Goal: Task Accomplishment & Management: Complete application form

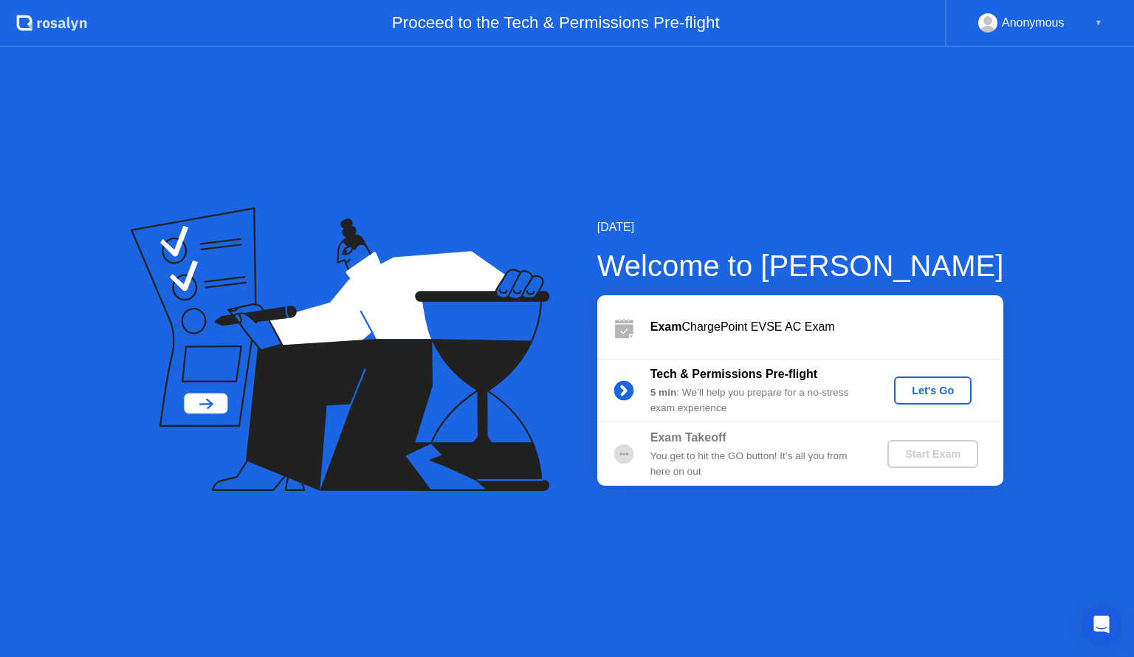
click at [912, 394] on div "Let's Go" at bounding box center [933, 391] width 66 height 12
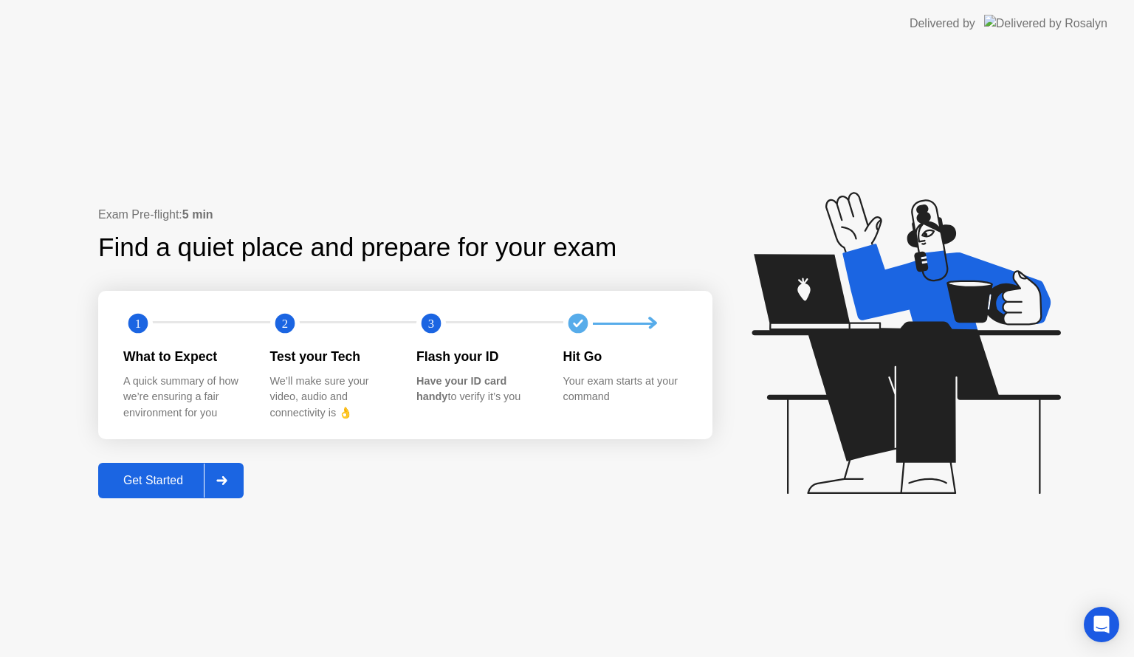
click at [171, 476] on div "Get Started" at bounding box center [153, 480] width 101 height 13
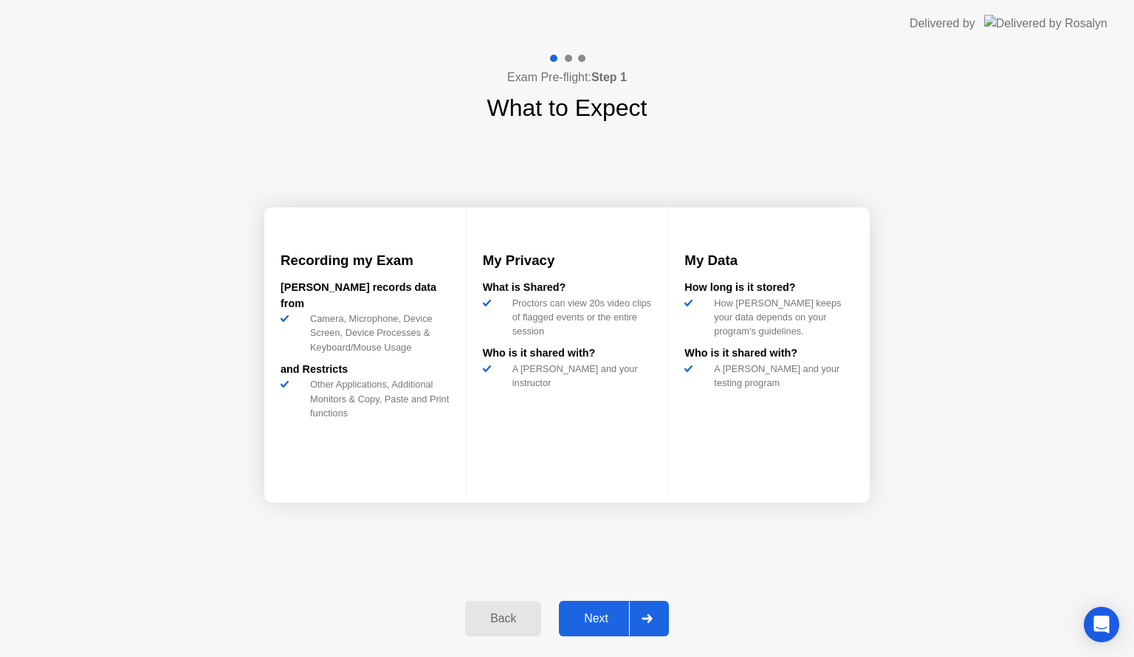
click at [587, 622] on div "Next" at bounding box center [596, 618] width 66 height 13
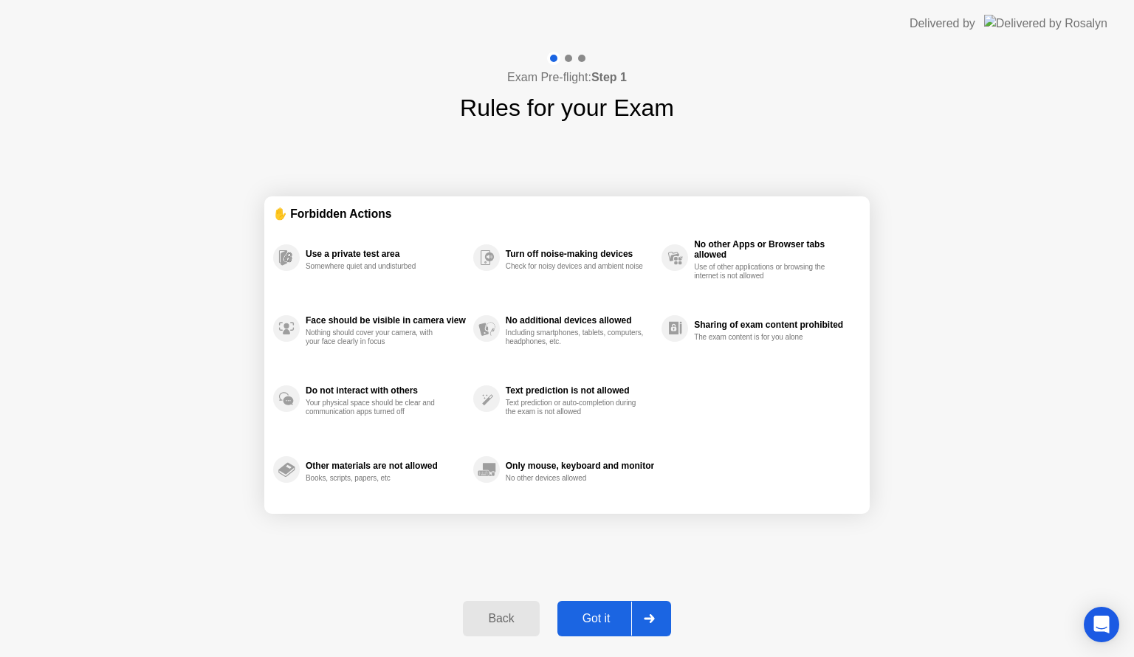
click at [612, 615] on div "Got it" at bounding box center [596, 618] width 69 height 13
select select "**********"
select select "*******"
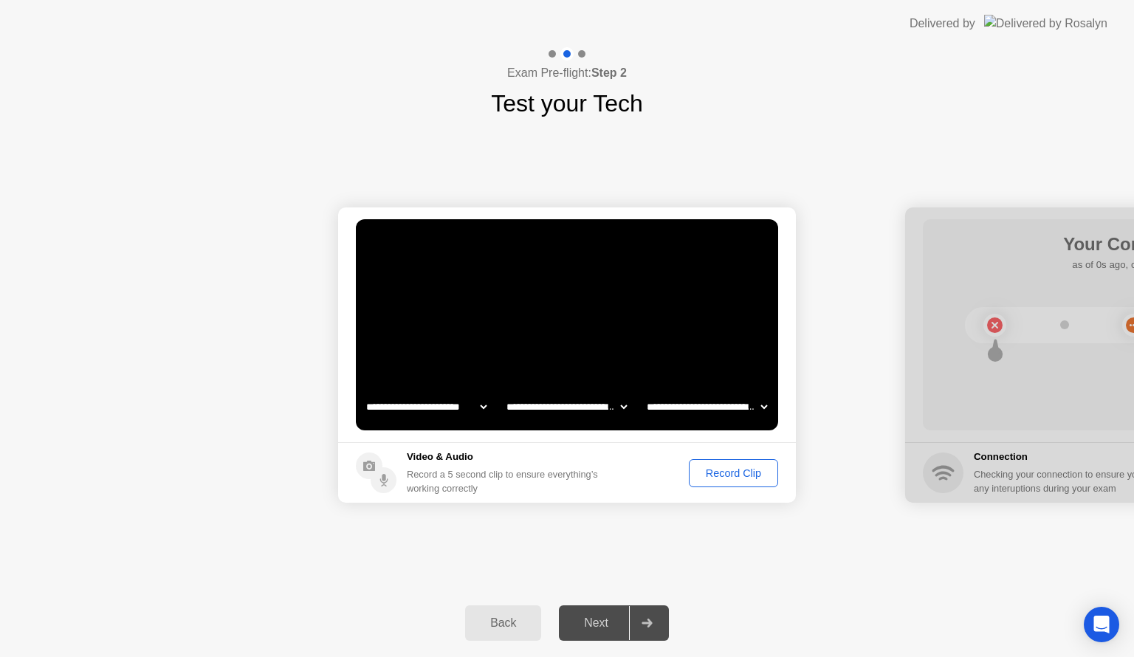
click at [728, 470] on div "Record Clip" at bounding box center [733, 473] width 79 height 12
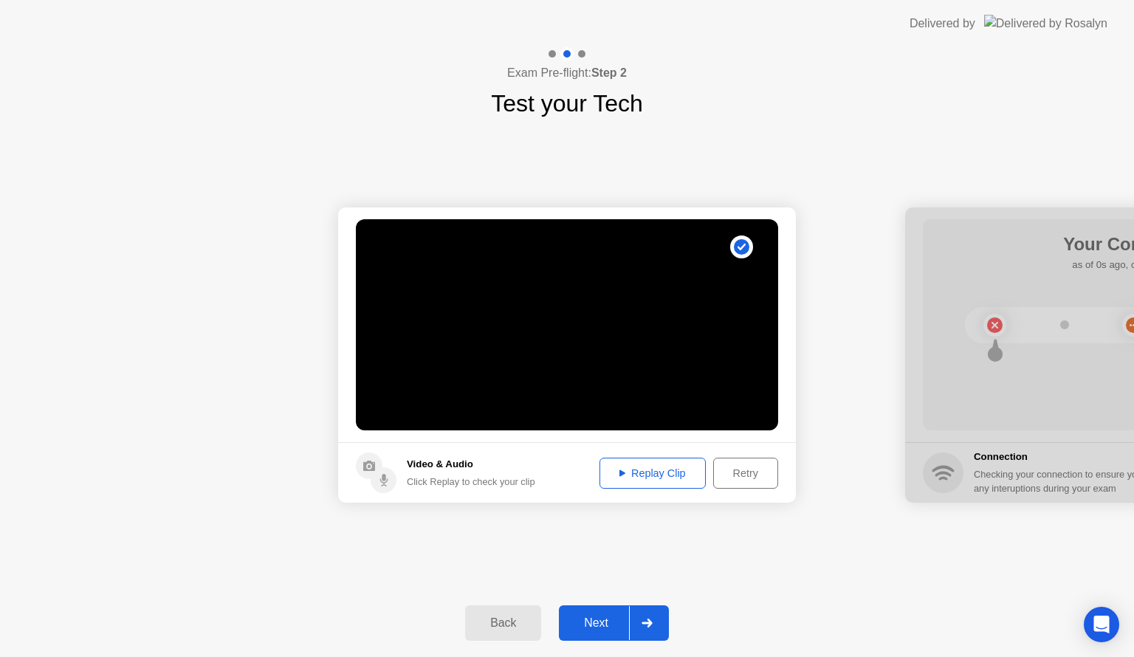
click at [602, 631] on button "Next" at bounding box center [614, 622] width 110 height 35
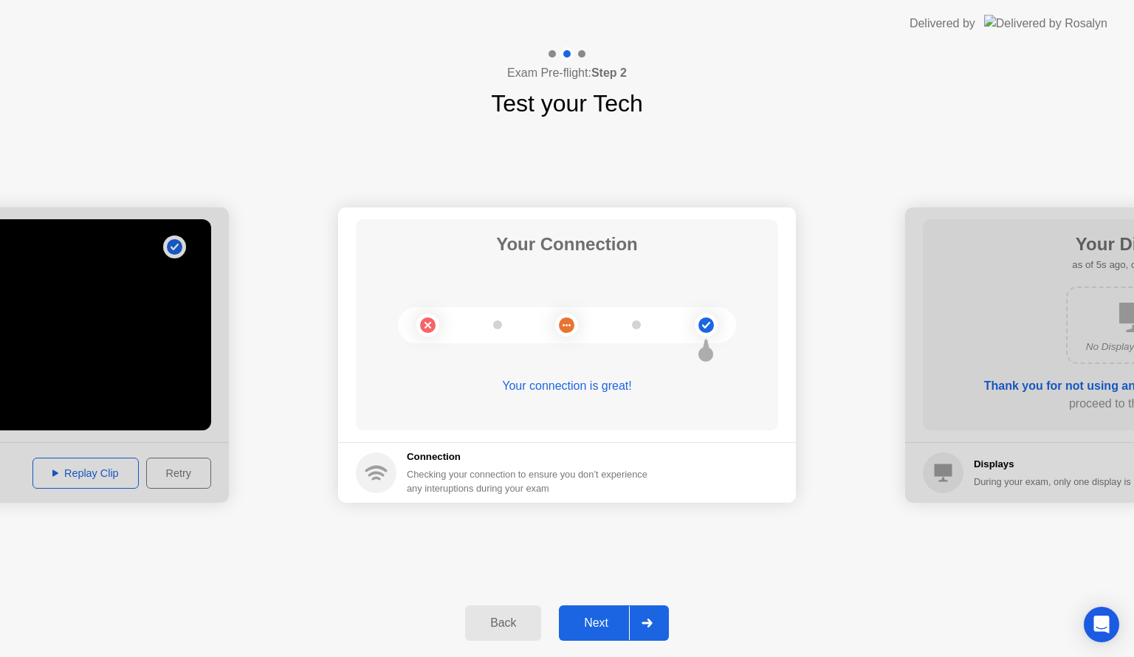
click at [605, 620] on div "Next" at bounding box center [596, 623] width 66 height 13
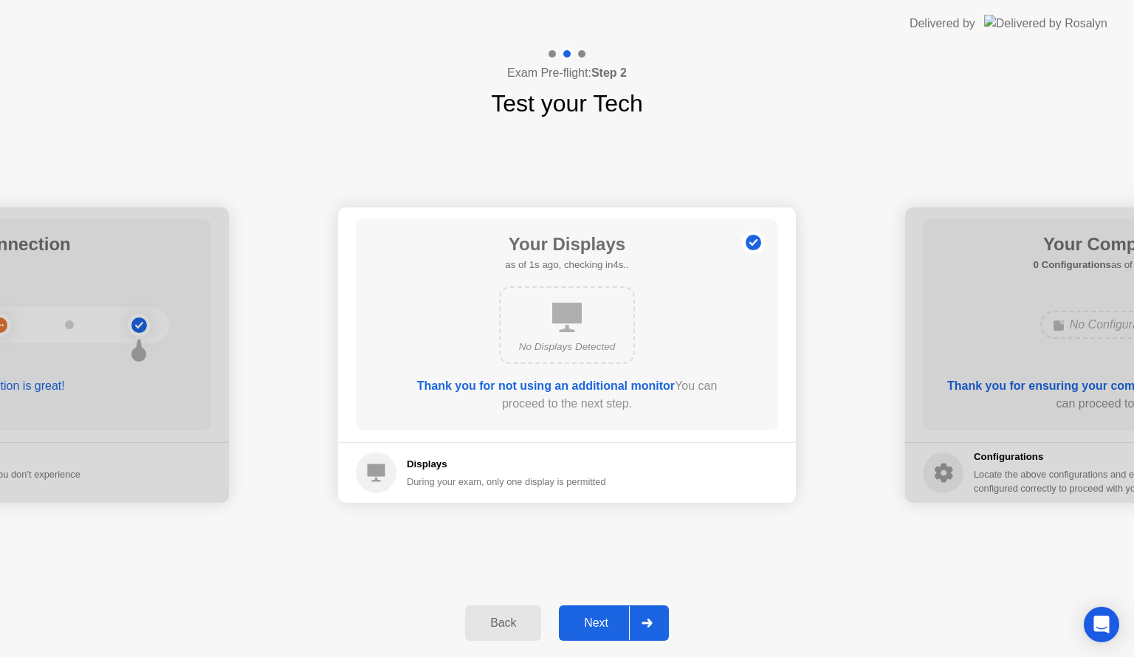
click at [588, 632] on button "Next" at bounding box center [614, 622] width 110 height 35
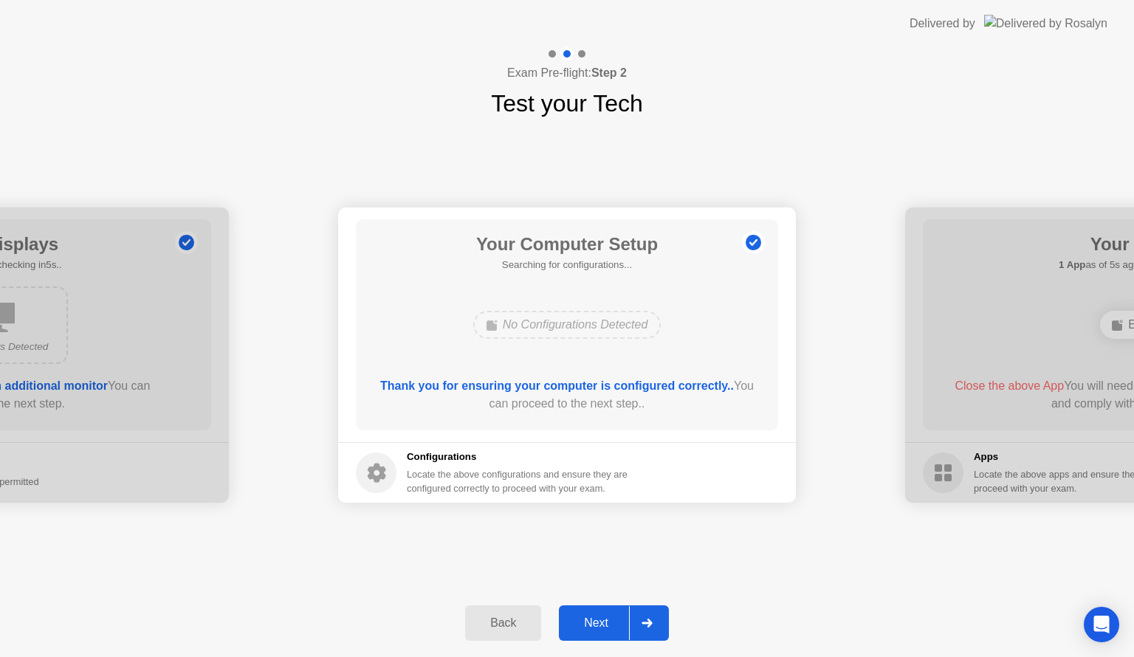
click at [588, 632] on button "Next" at bounding box center [614, 622] width 110 height 35
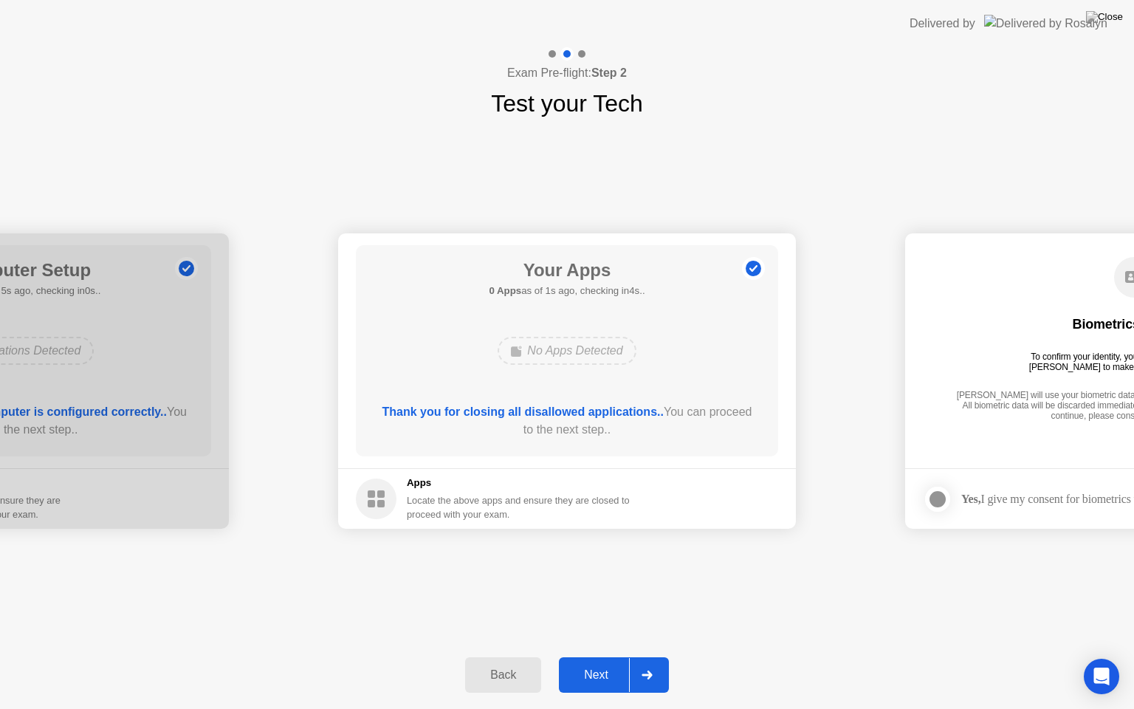
click at [602, 656] on div "Next" at bounding box center [596, 674] width 66 height 13
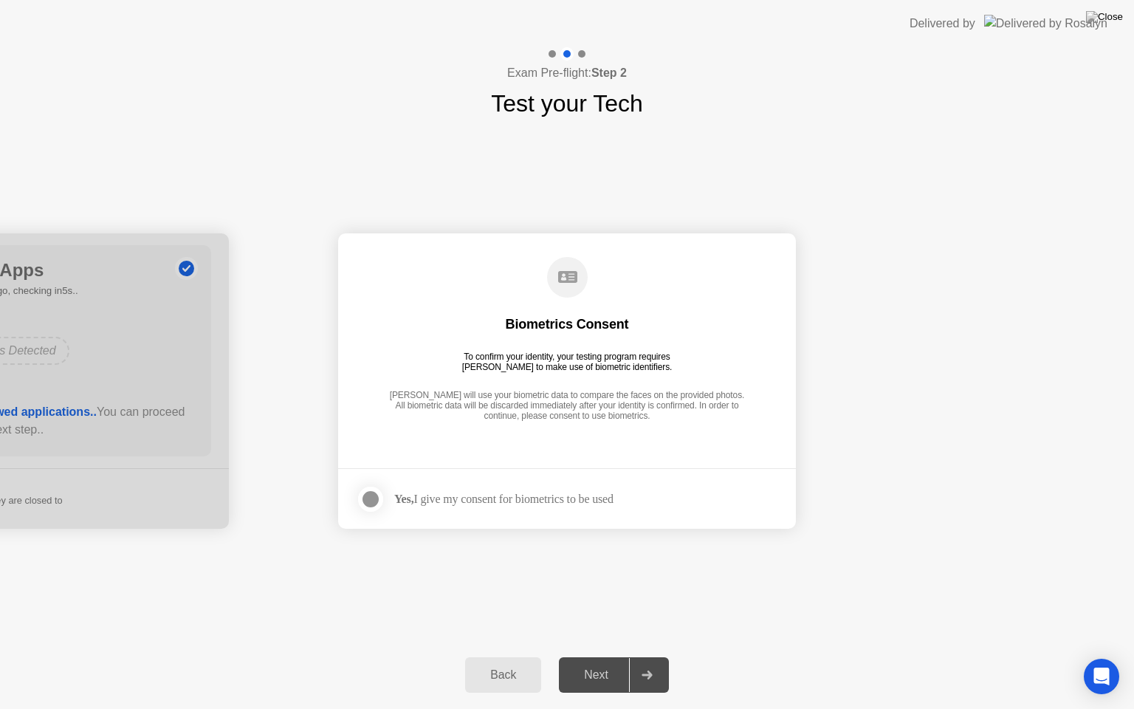
click at [365, 497] on div at bounding box center [371, 499] width 18 height 18
click at [589, 656] on div "Next" at bounding box center [596, 674] width 66 height 13
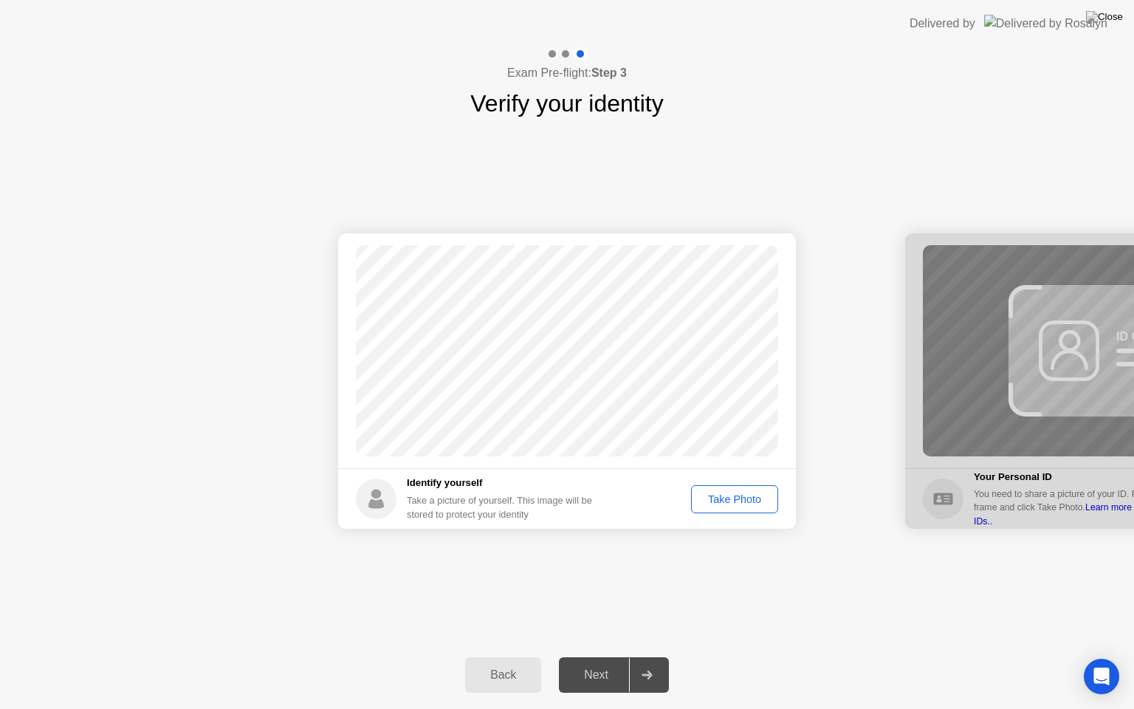
click at [716, 493] on div "Take Photo" at bounding box center [734, 499] width 77 height 12
click at [591, 656] on div "Next" at bounding box center [596, 674] width 66 height 13
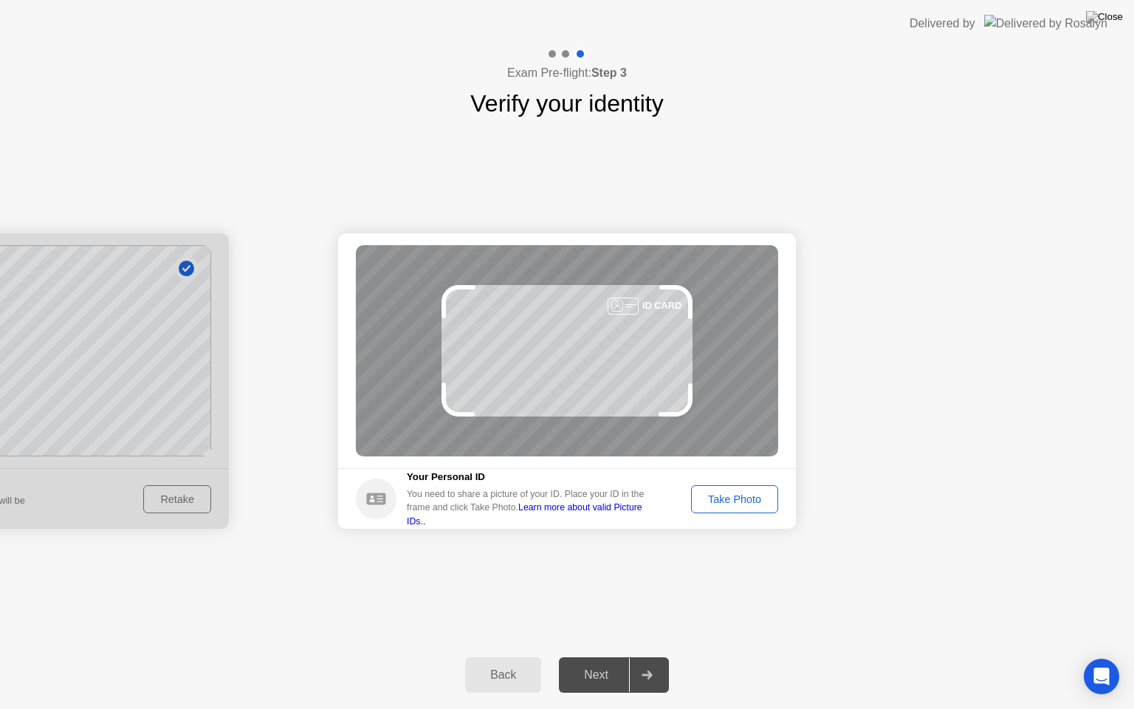
click at [727, 505] on div "Take Photo" at bounding box center [734, 499] width 77 height 12
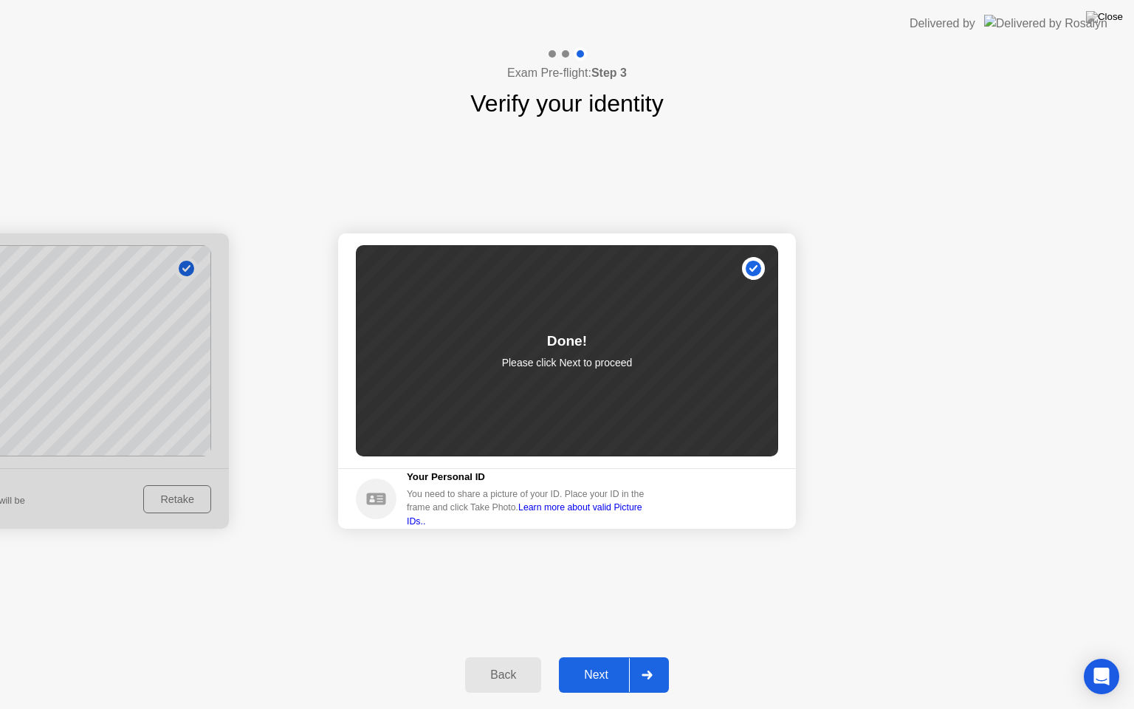
click at [600, 656] on div "Next" at bounding box center [596, 674] width 66 height 13
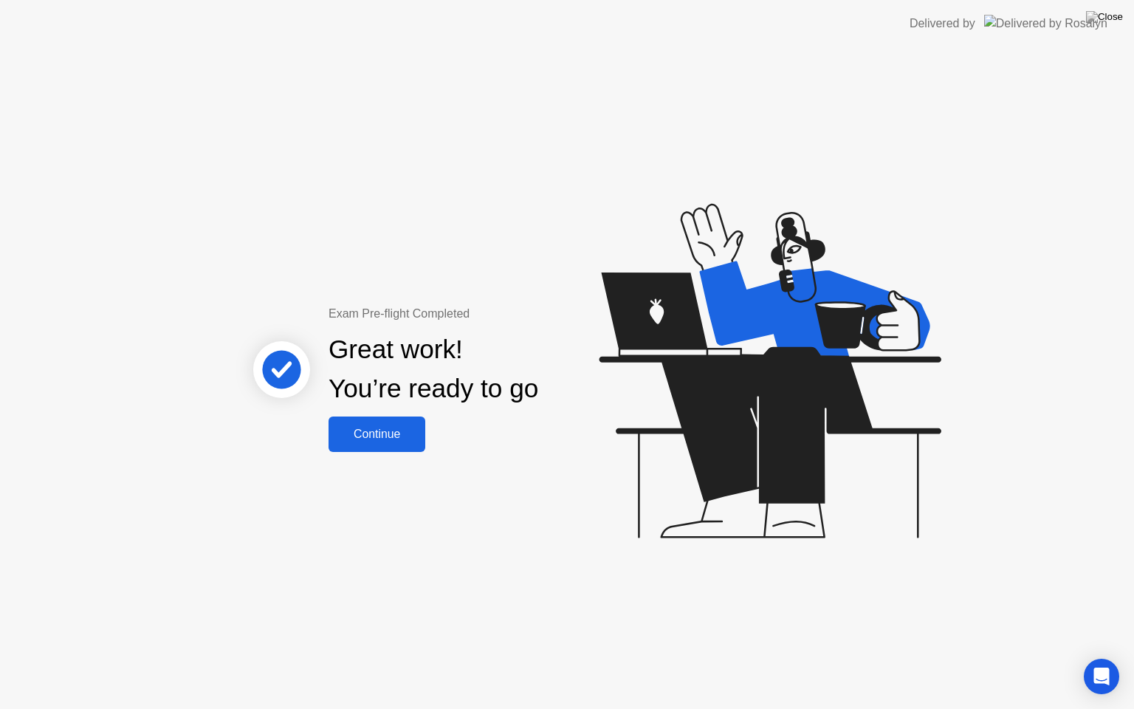
click at [373, 444] on button "Continue" at bounding box center [377, 433] width 97 height 35
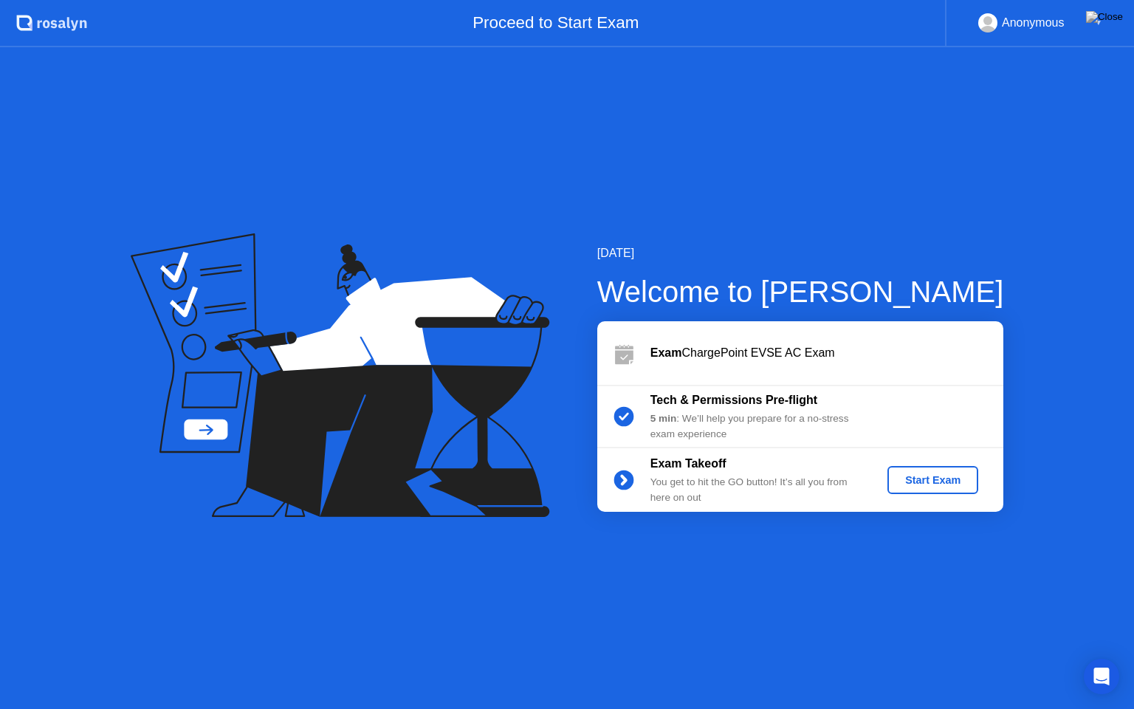
click at [924, 481] on div "Start Exam" at bounding box center [932, 480] width 79 height 12
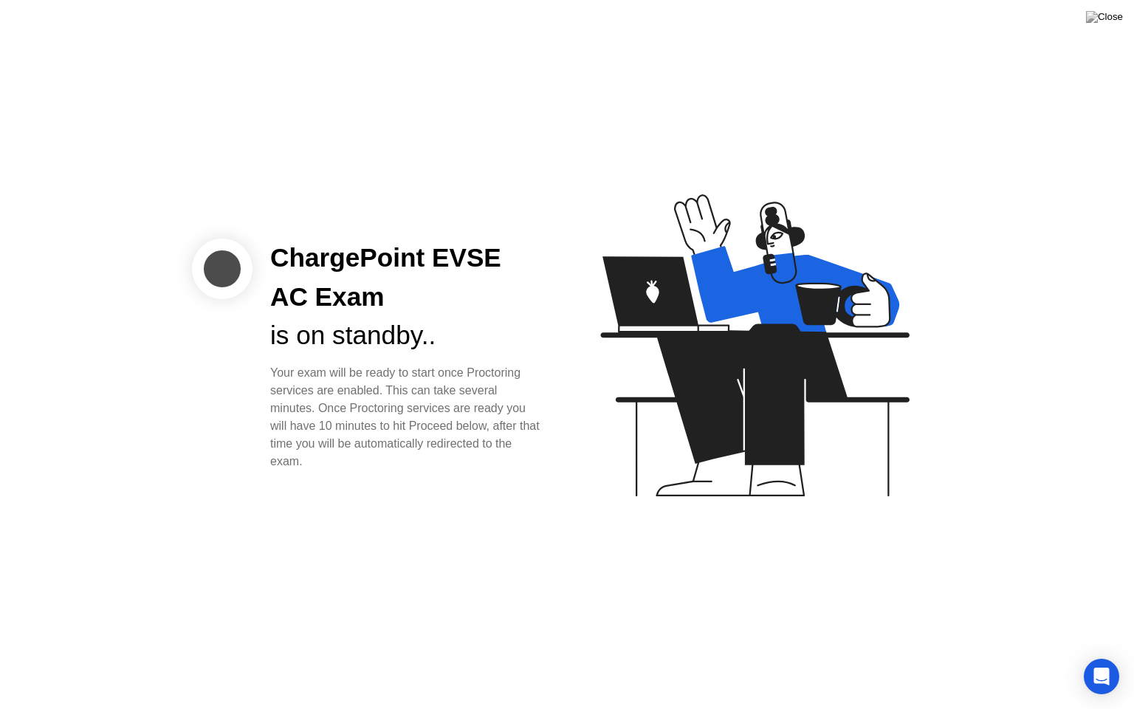
click at [439, 397] on div "Your exam will be ready to start once Proctoring services are enabled. This can…" at bounding box center [406, 417] width 273 height 106
click at [340, 342] on div "is on standby.." at bounding box center [406, 335] width 273 height 39
click at [1099, 656] on icon "Open Intercom Messenger" at bounding box center [1101, 676] width 17 height 19
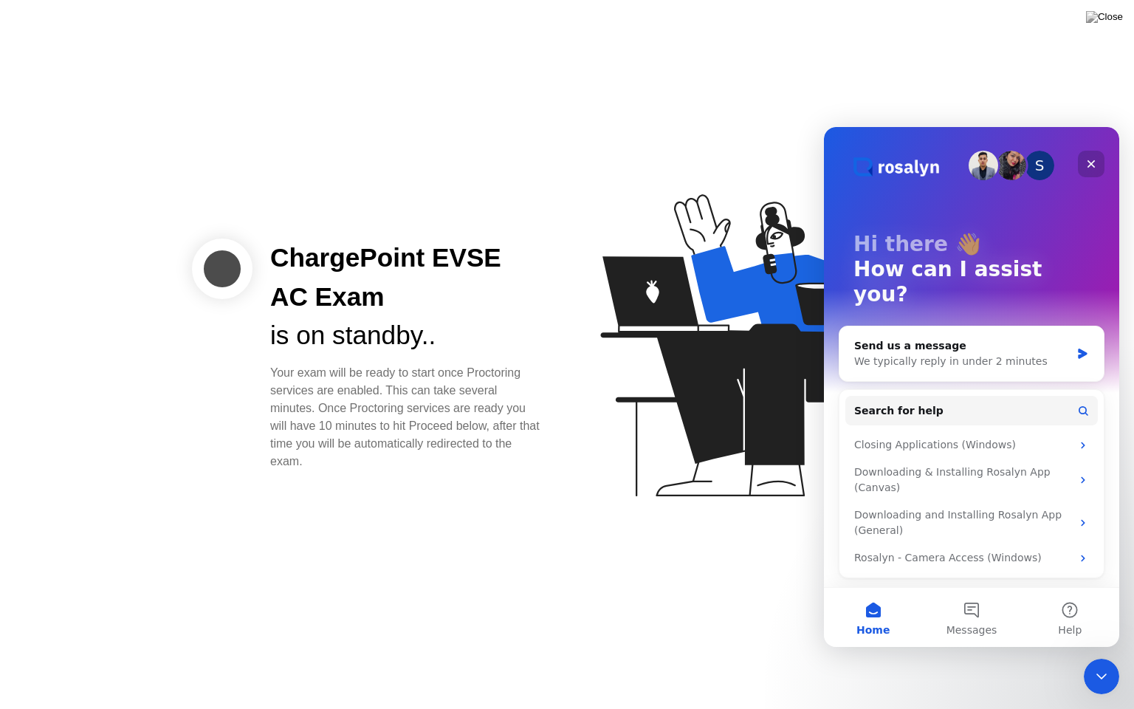
click at [1096, 164] on icon "Close" at bounding box center [1091, 164] width 12 height 12
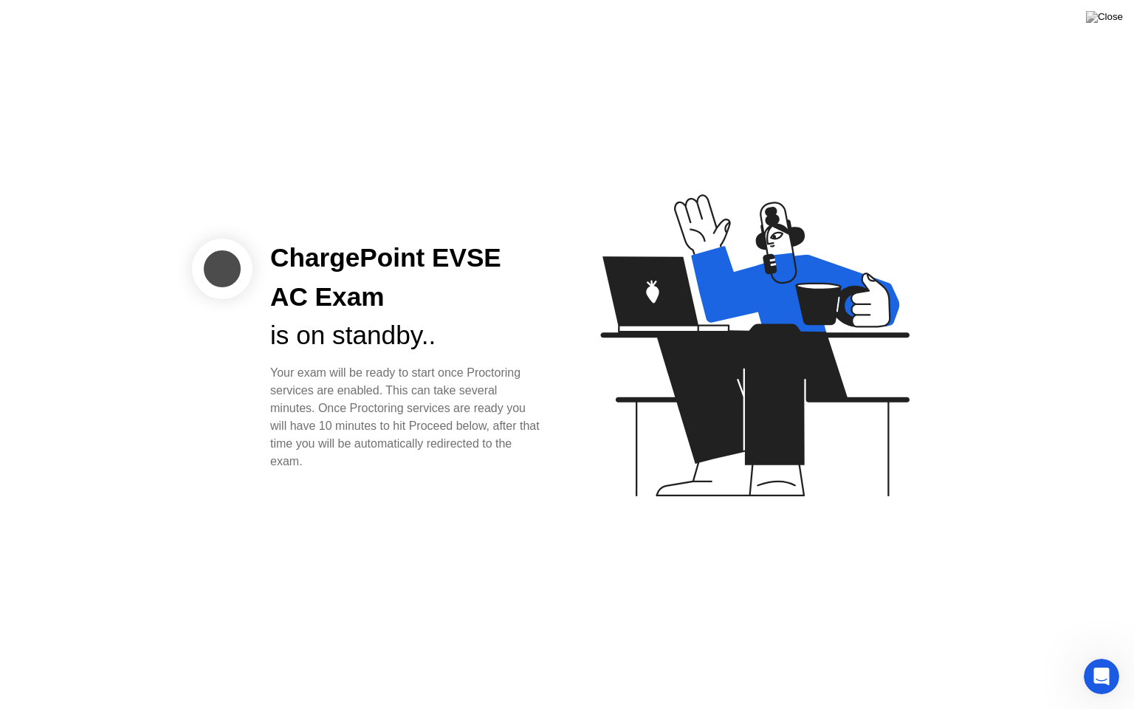
drag, startPoint x: 333, startPoint y: 425, endPoint x: 489, endPoint y: 447, distance: 157.3
click at [489, 447] on div "Your exam will be ready to start once Proctoring services are enabled. This can…" at bounding box center [406, 417] width 273 height 106
click at [444, 487] on div "ChargePoint EVSE AC Exam is on standby.. Your exam will be ready to start once …" at bounding box center [567, 354] width 1134 height 709
click at [330, 656] on div "ChargePoint EVSE AC Exam is on standby.. Your exam will be ready to start once …" at bounding box center [567, 354] width 1134 height 709
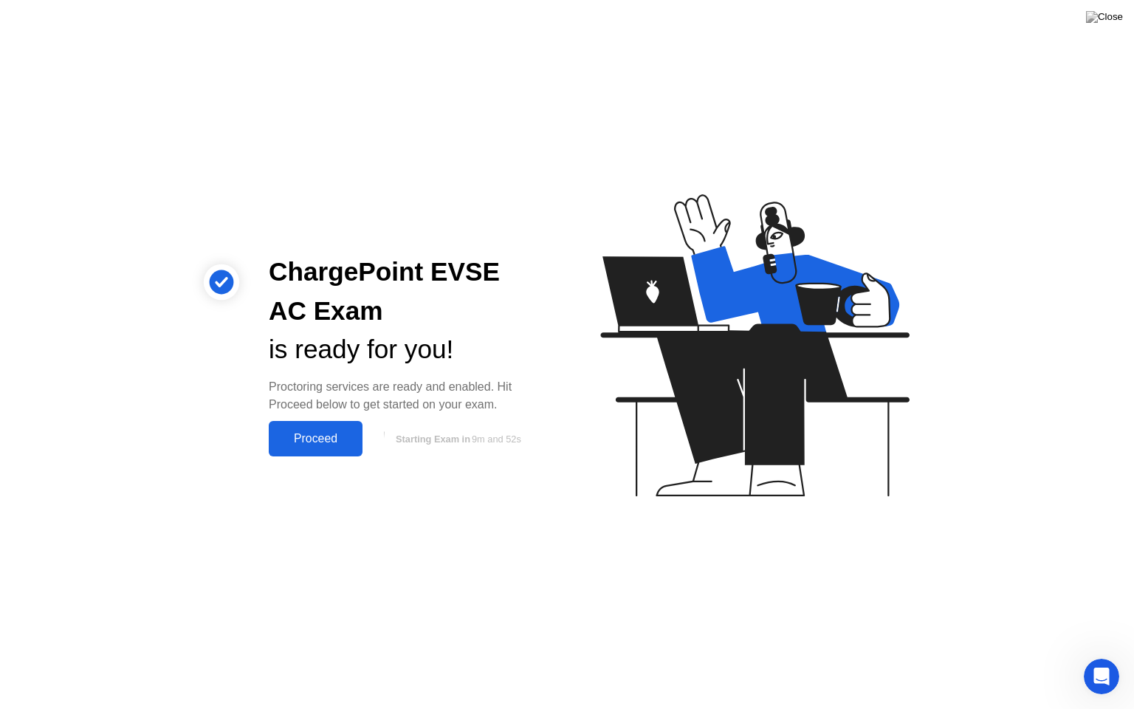
click at [292, 443] on div "Proceed" at bounding box center [315, 438] width 85 height 13
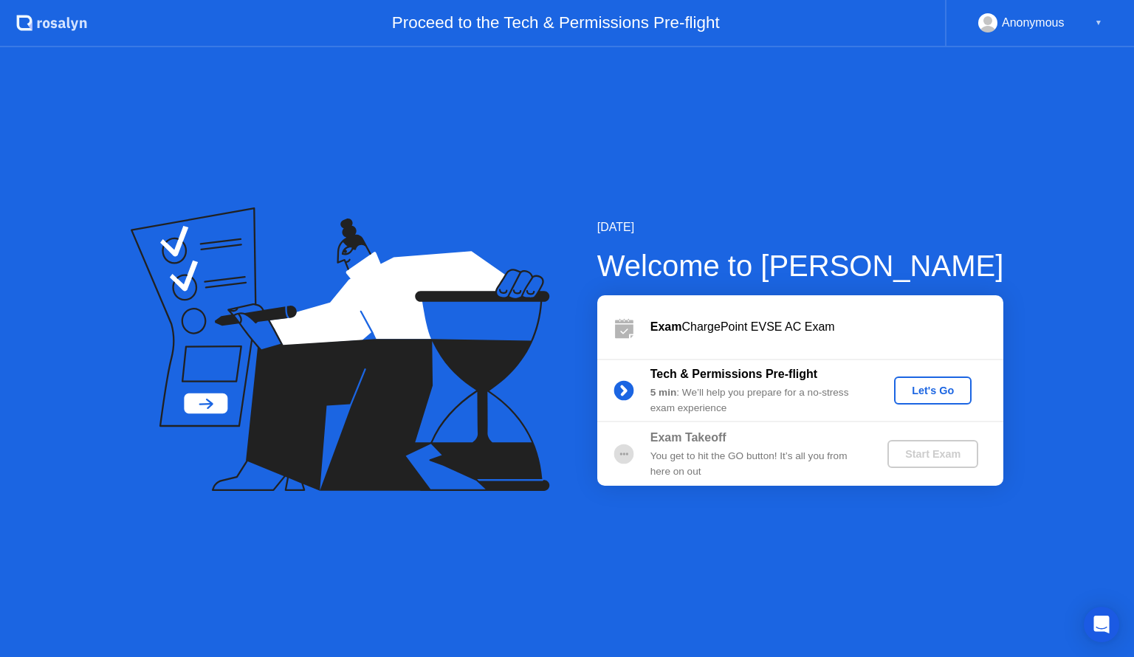
click at [934, 396] on div "Let's Go" at bounding box center [933, 391] width 66 height 12
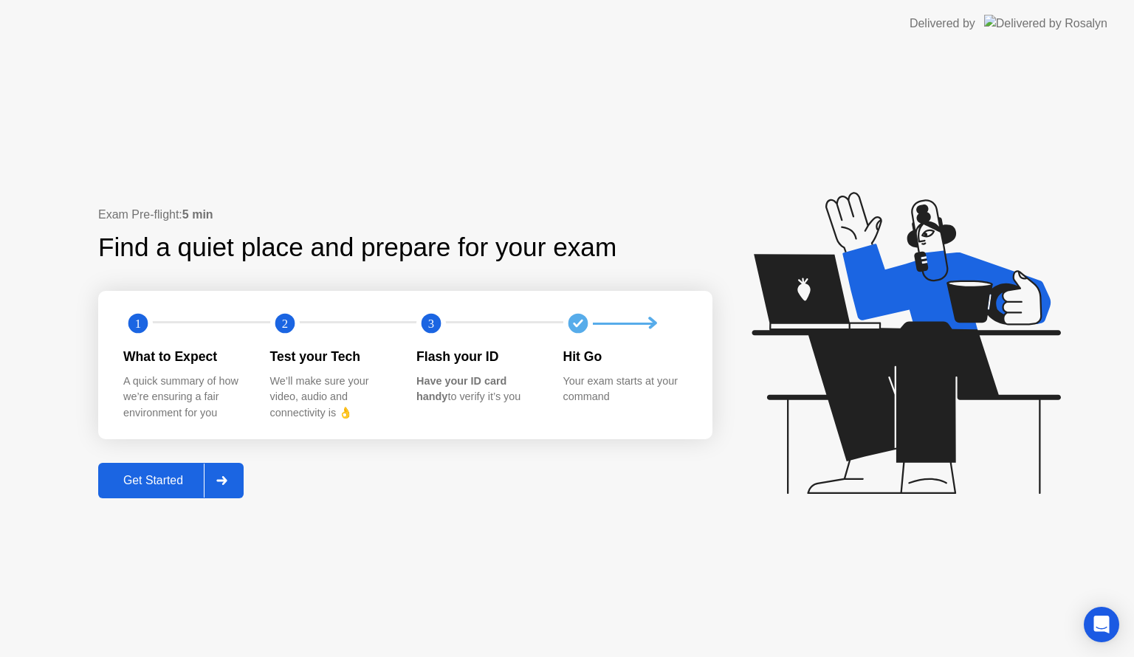
click at [168, 484] on div "Get Started" at bounding box center [153, 480] width 101 height 13
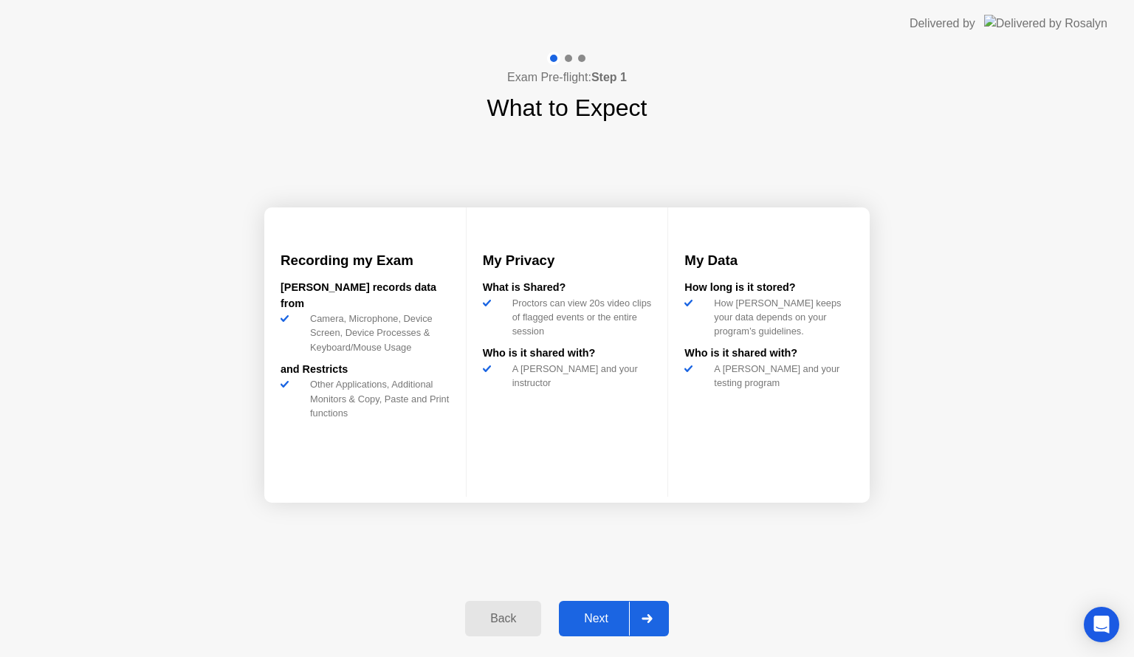
click at [594, 614] on div "Next" at bounding box center [596, 618] width 66 height 13
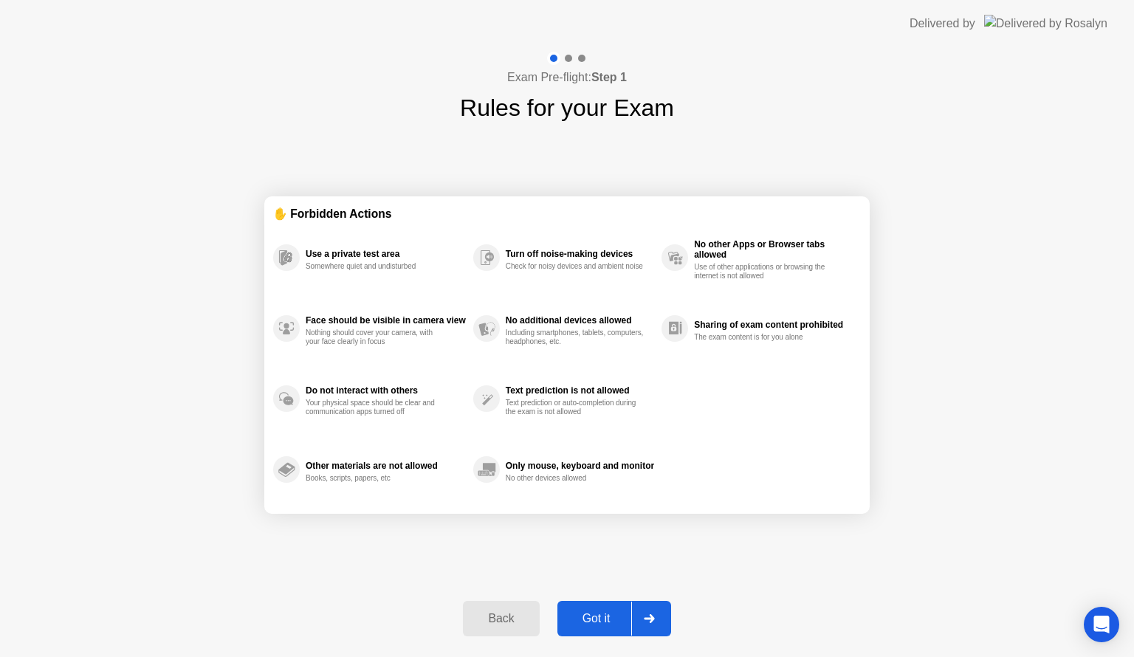
click at [594, 614] on div "Got it" at bounding box center [596, 618] width 69 height 13
select select "**********"
select select "*******"
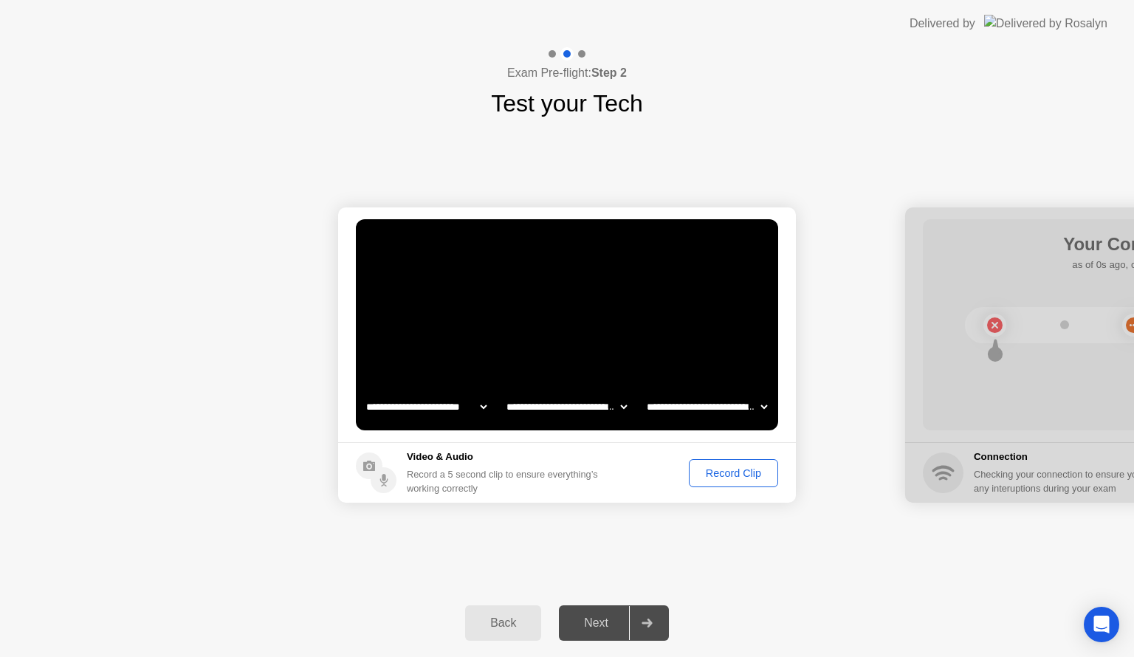
click at [726, 473] on div "Record Clip" at bounding box center [733, 473] width 79 height 12
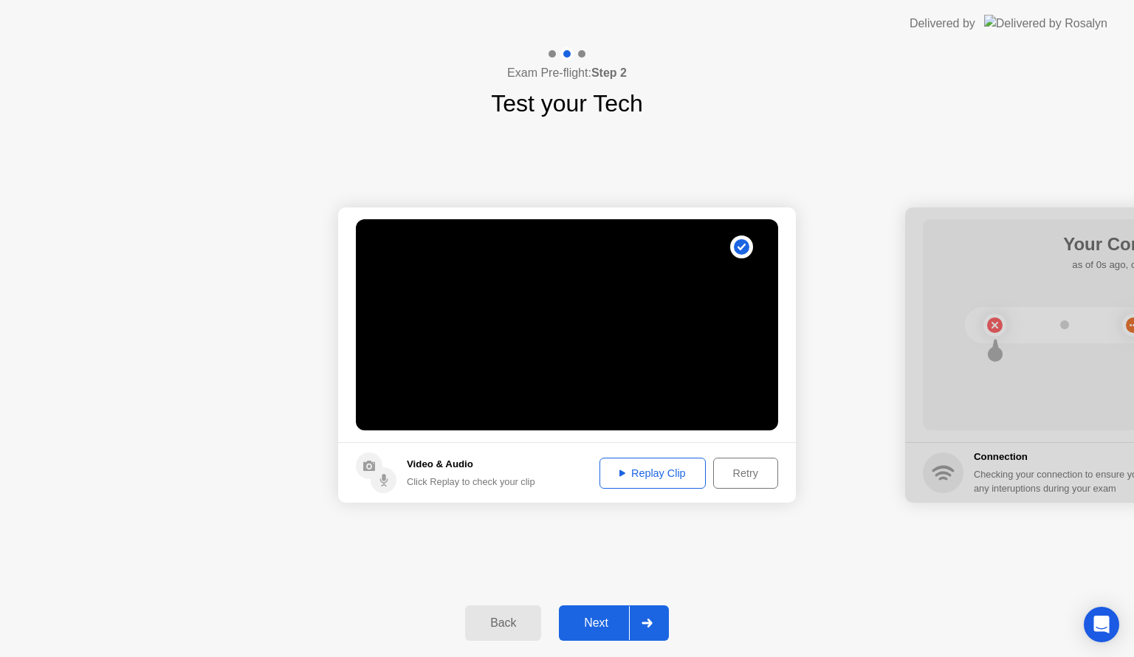
click at [600, 628] on div "Next" at bounding box center [596, 623] width 66 height 13
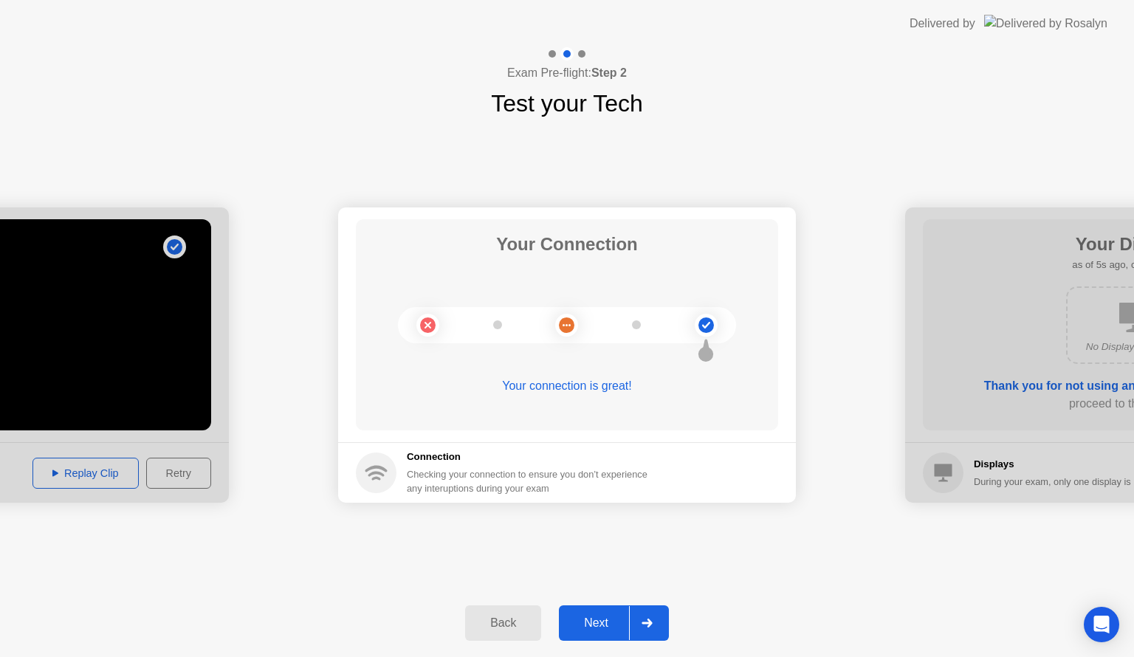
click at [568, 609] on button "Next" at bounding box center [614, 622] width 110 height 35
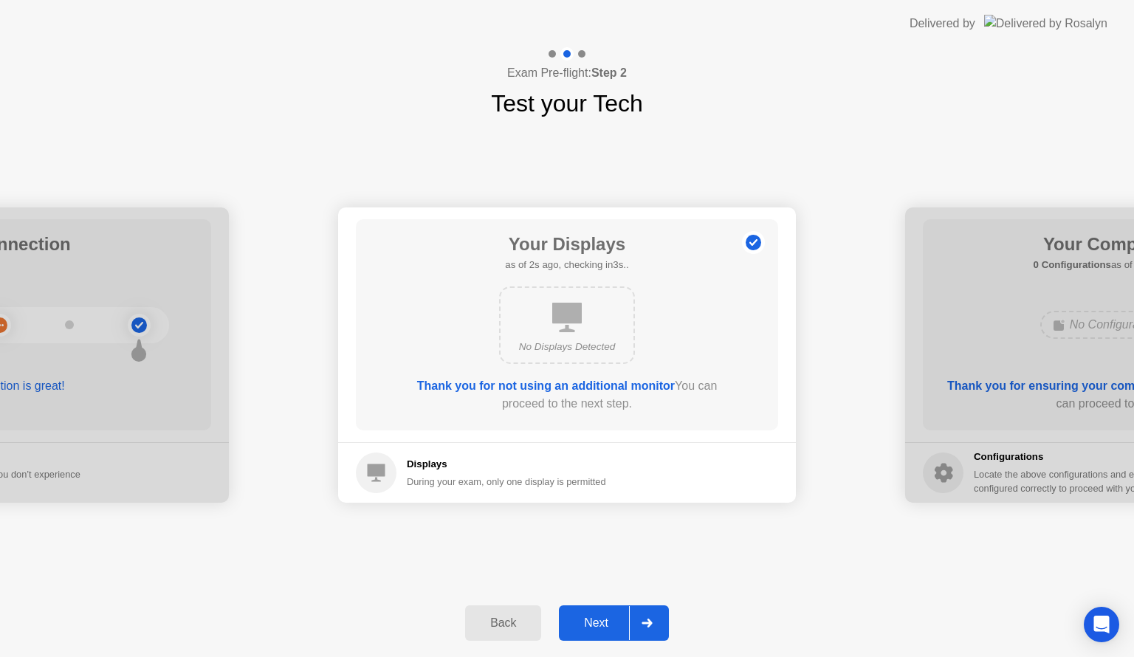
click at [585, 622] on div "Next" at bounding box center [596, 623] width 66 height 13
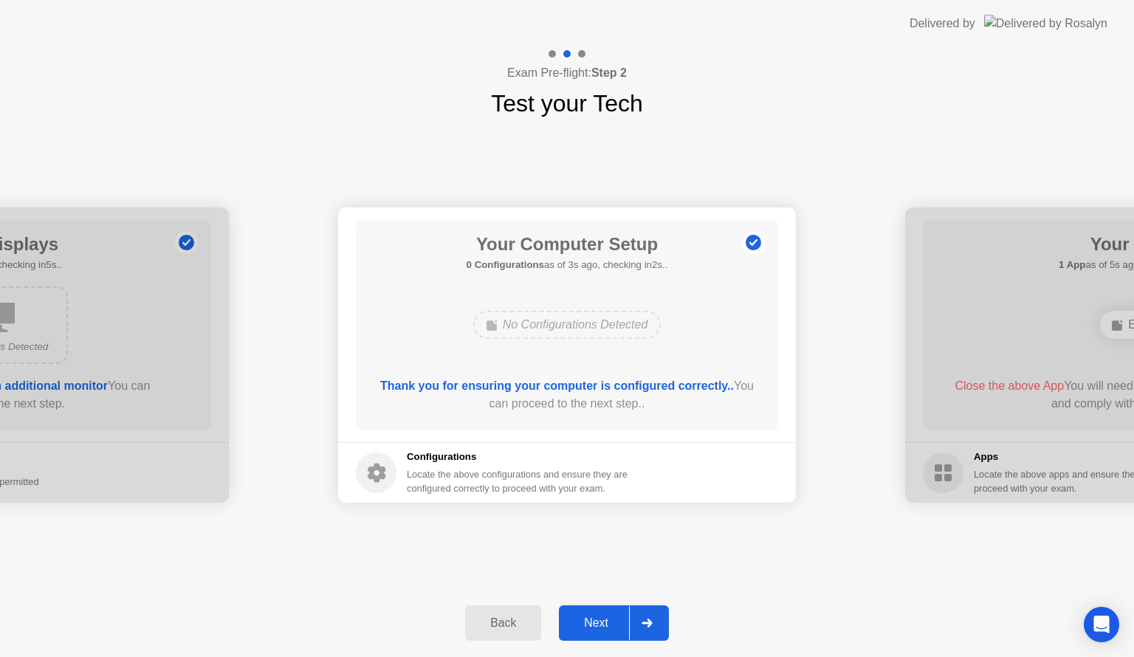
click at [585, 622] on div "Next" at bounding box center [596, 623] width 66 height 13
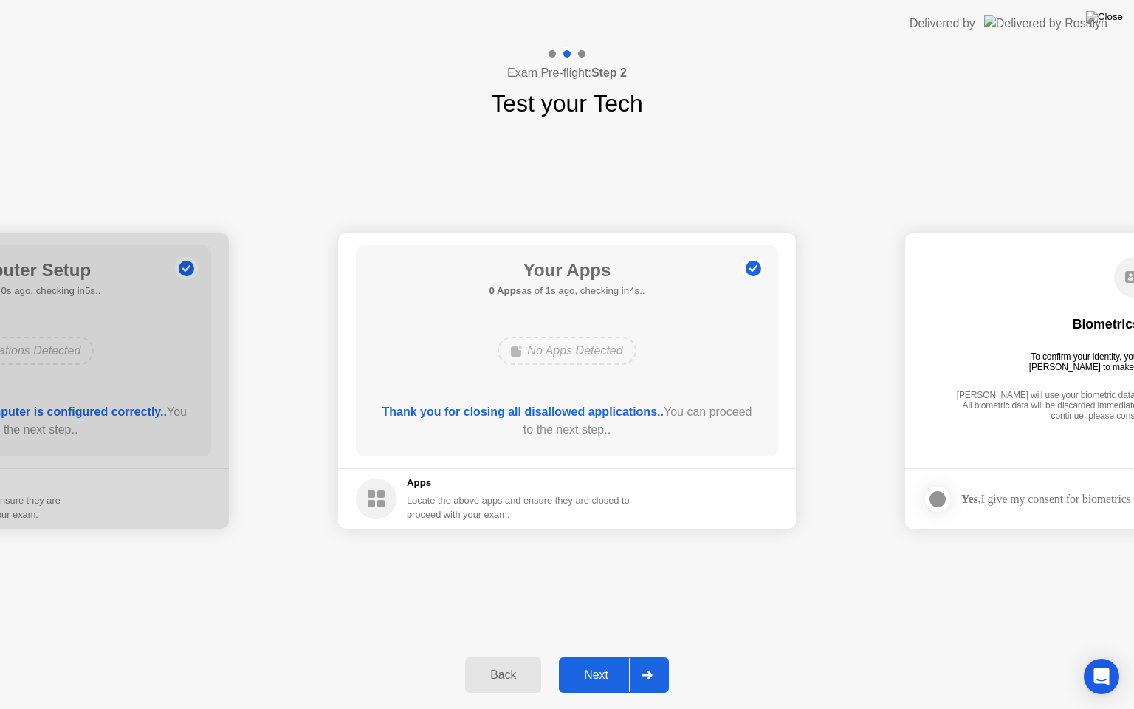
click at [591, 656] on div "Next" at bounding box center [596, 674] width 66 height 13
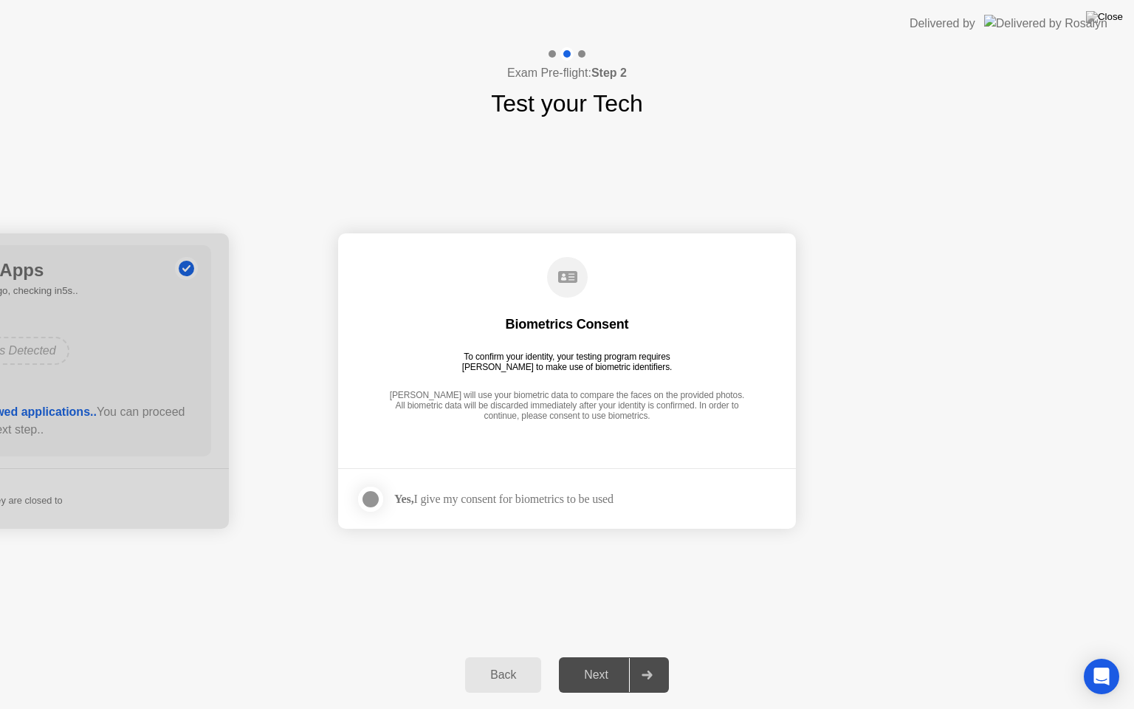
click at [374, 500] on div at bounding box center [371, 499] width 18 height 18
click at [603, 656] on div "Next" at bounding box center [596, 674] width 66 height 13
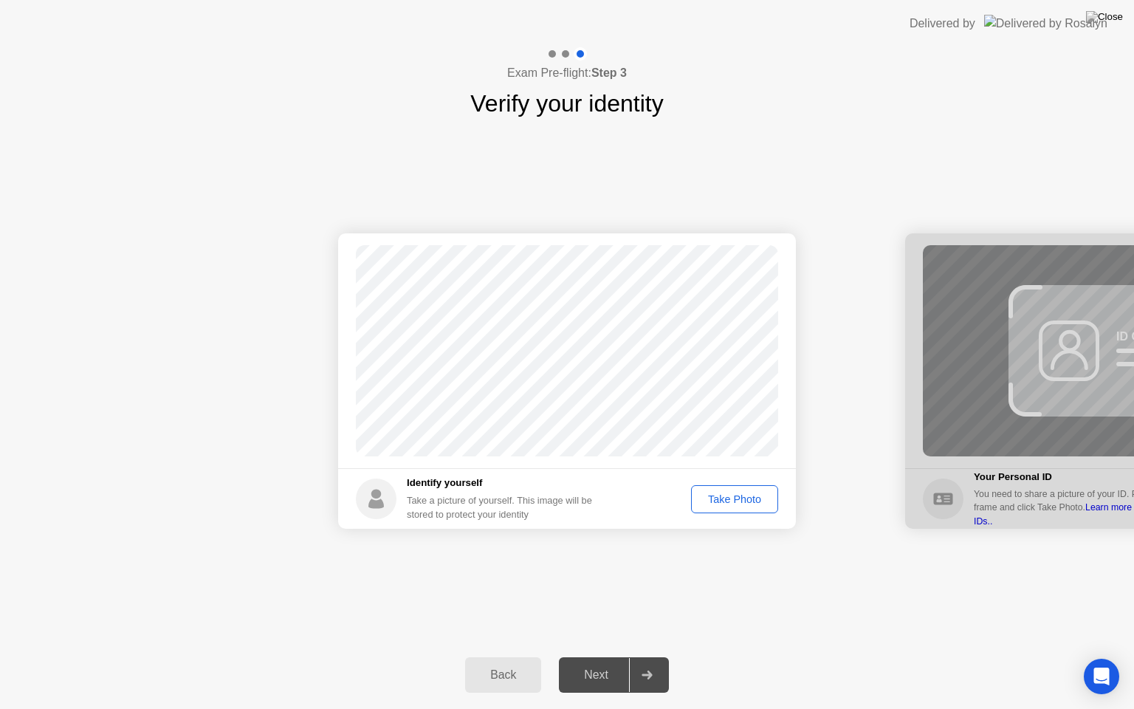
click at [767, 496] on div "Take Photo" at bounding box center [734, 499] width 77 height 12
click at [589, 656] on div "Next" at bounding box center [596, 674] width 66 height 13
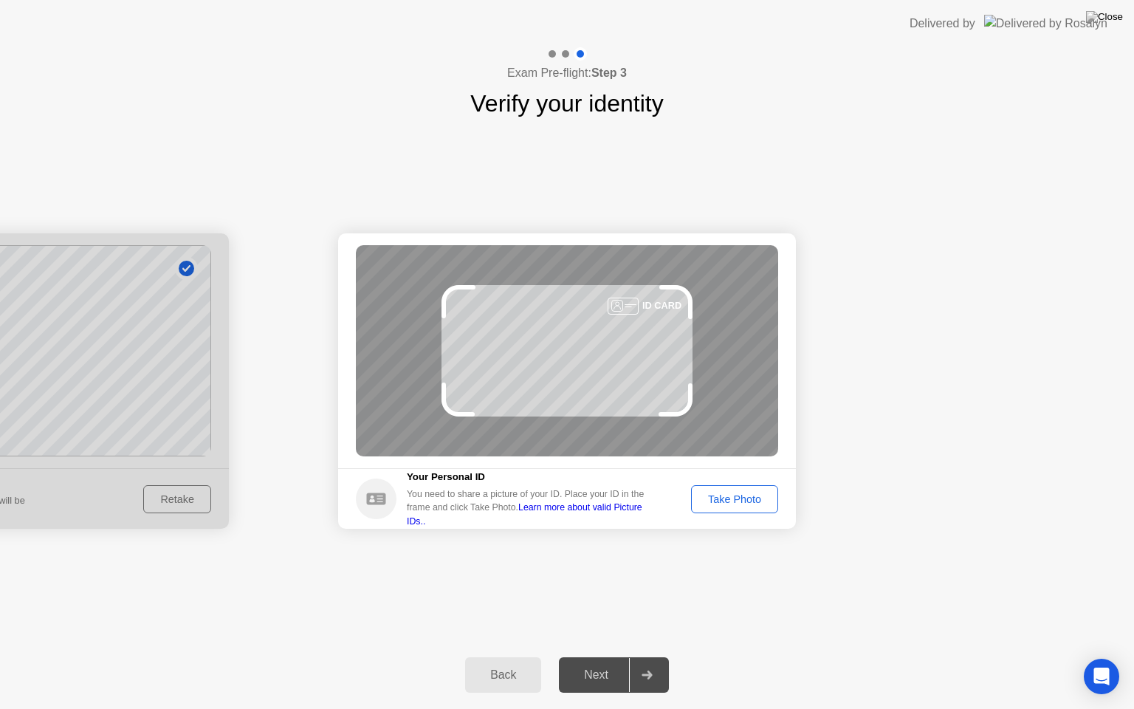
click at [739, 501] on div "Take Photo" at bounding box center [734, 499] width 77 height 12
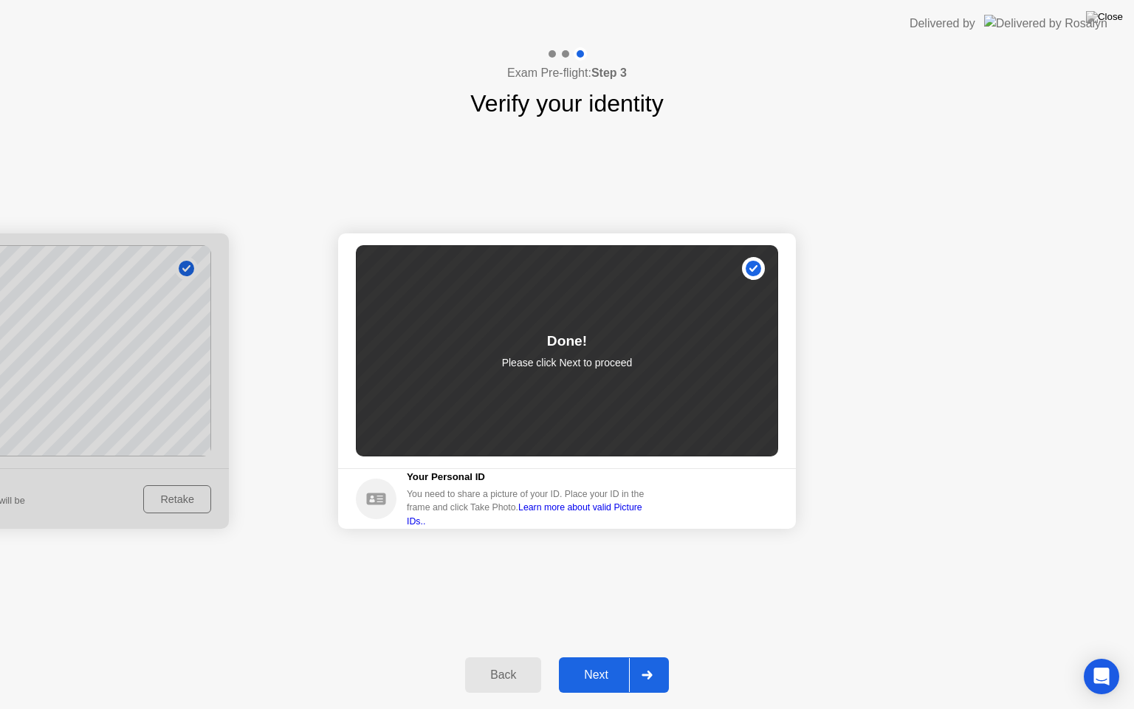
click at [603, 656] on div "Next" at bounding box center [596, 674] width 66 height 13
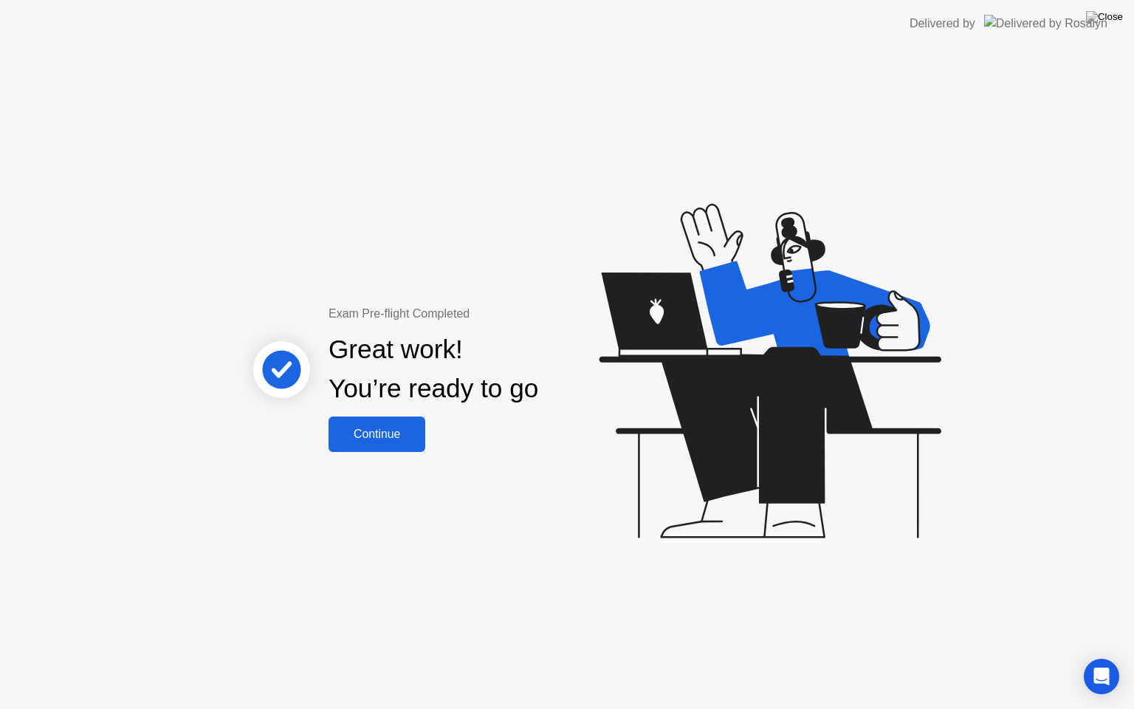
click at [377, 441] on div "Continue" at bounding box center [377, 434] width 88 height 13
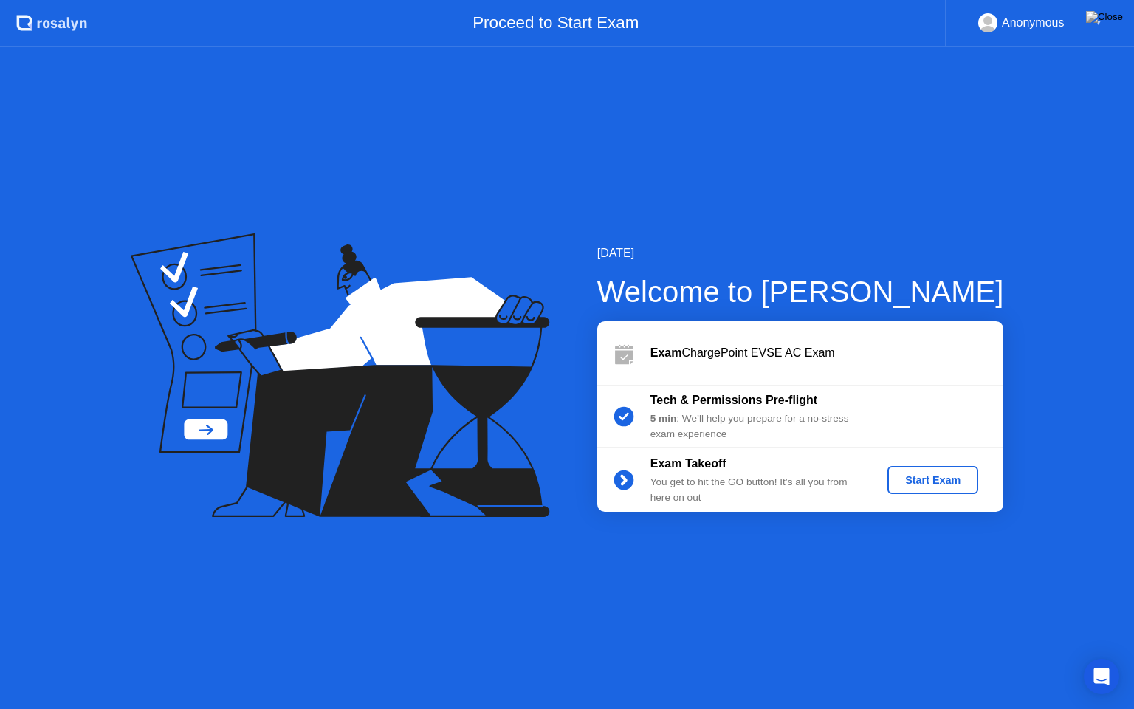
click at [933, 476] on div "Start Exam" at bounding box center [932, 480] width 79 height 12
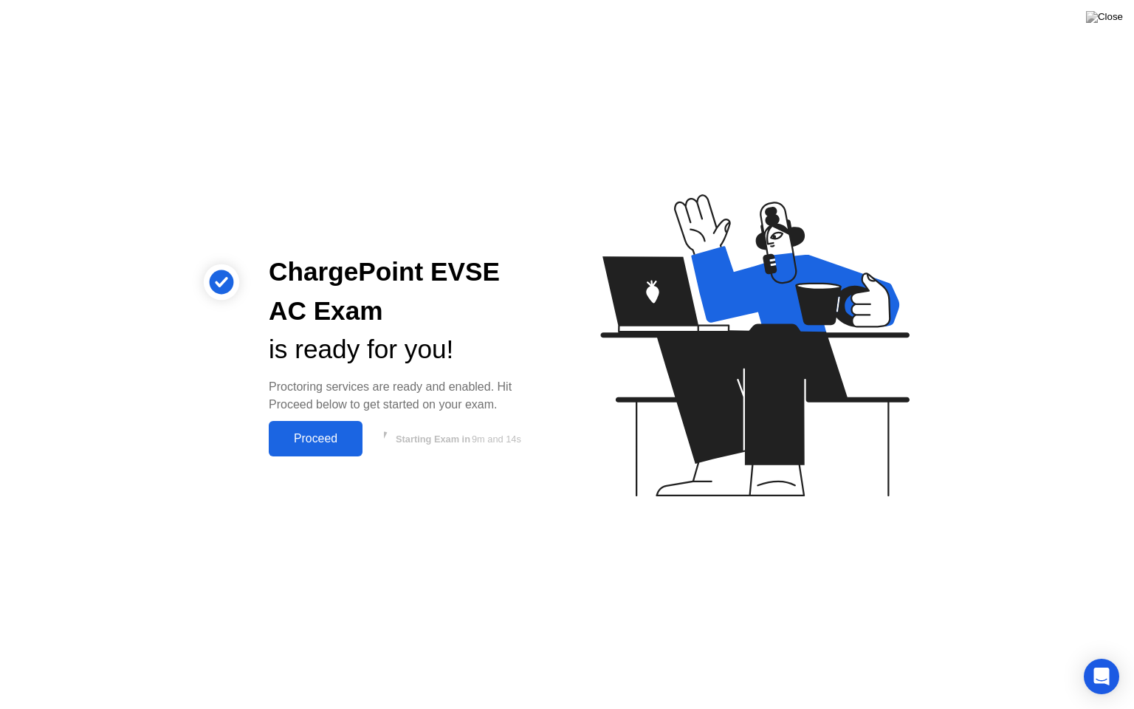
click at [301, 445] on div "Proceed" at bounding box center [315, 438] width 85 height 13
